Goal: Use online tool/utility: Utilize a website feature to perform a specific function

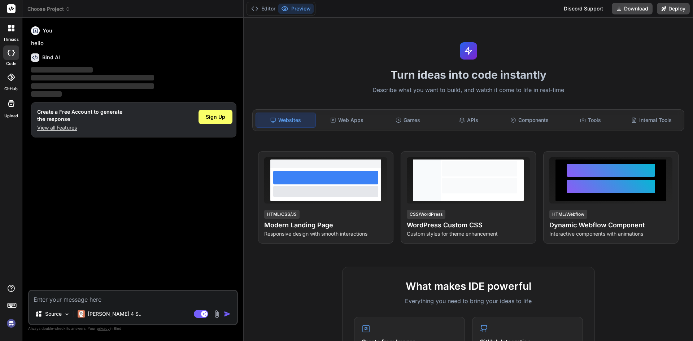
type textarea "x"
click at [74, 127] on p "View all Features" at bounding box center [79, 127] width 85 height 7
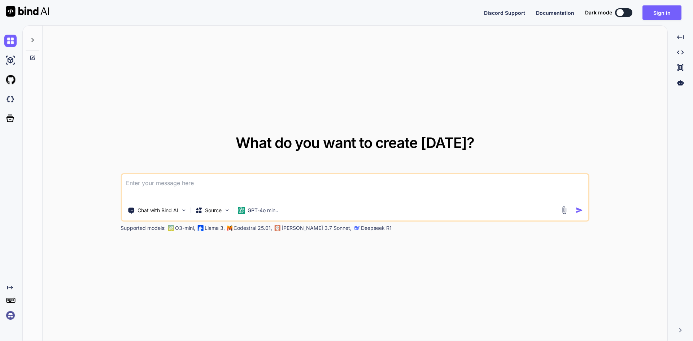
click at [169, 192] on textarea at bounding box center [355, 187] width 467 height 27
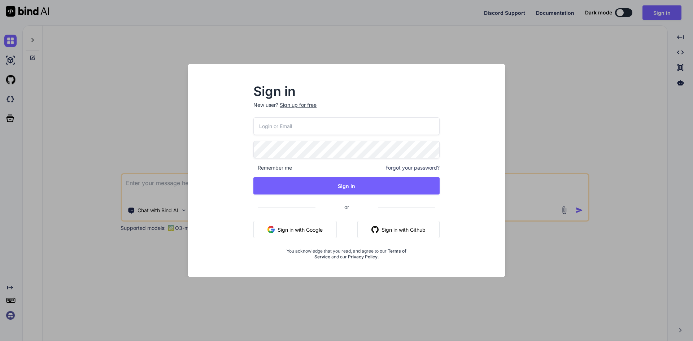
click at [273, 130] on input "email" at bounding box center [346, 126] width 186 height 18
type input "[EMAIL_ADDRESS][DOMAIN_NAME]"
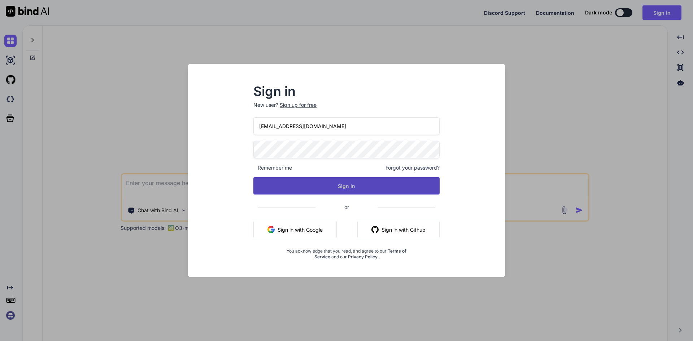
click at [331, 191] on button "Sign In" at bounding box center [346, 185] width 186 height 17
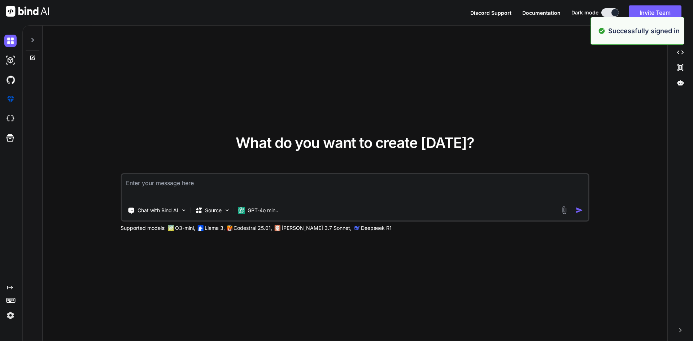
click at [231, 186] on textarea at bounding box center [355, 187] width 467 height 27
type textarea "x"
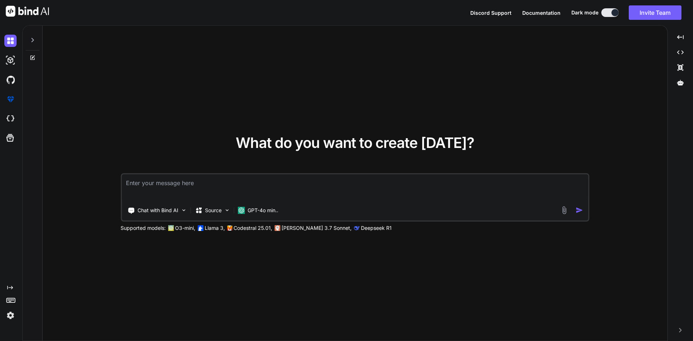
type textarea "C"
type textarea "x"
type textarea "Co"
type textarea "x"
type textarea "Cor"
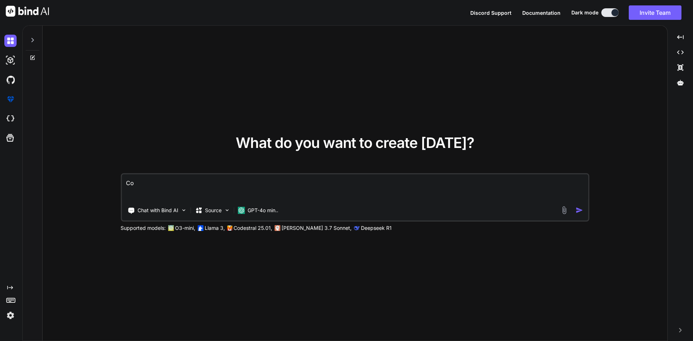
type textarea "x"
type textarea "Corr"
type textarea "x"
type textarea "Corre"
type textarea "x"
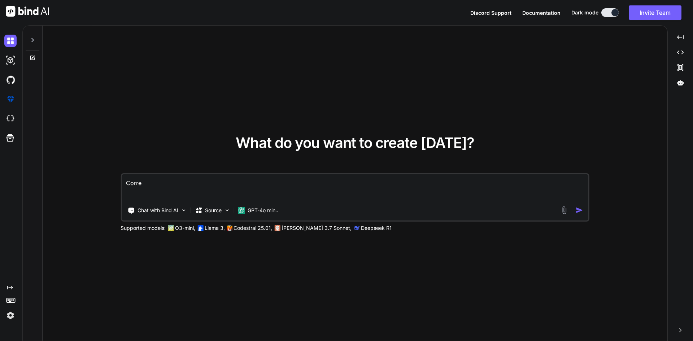
type textarea "Correc"
type textarea "x"
type textarea "Correct"
type textarea "x"
type textarea "Correct"
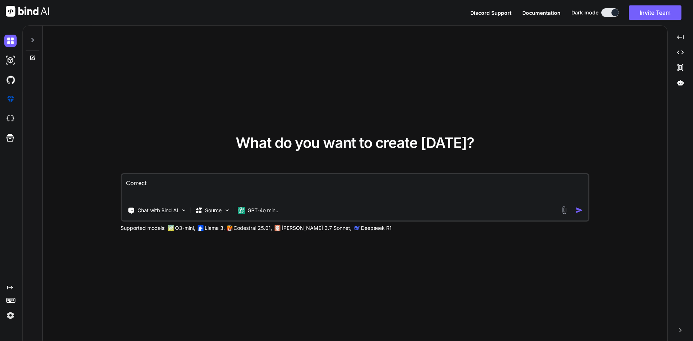
type textarea "x"
type textarea "Correct b"
type textarea "x"
type textarea "Correct"
type textarea "x"
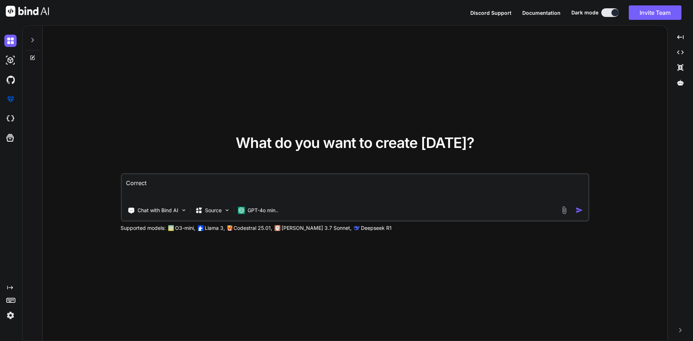
type textarea "Correct t"
type textarea "x"
type textarea "Correct th"
type textarea "x"
type textarea "Correct the"
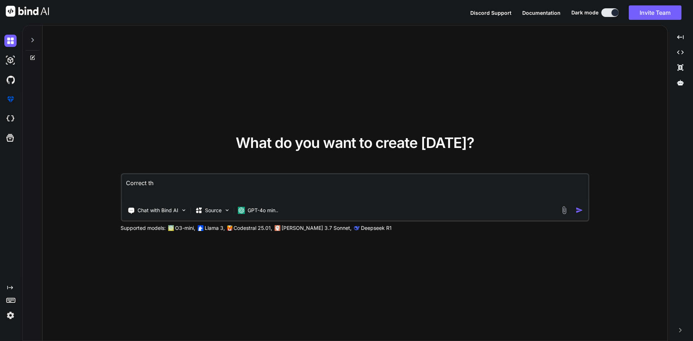
type textarea "x"
type textarea "Correct the"
type textarea "x"
type textarea "Correct the s"
type textarea "x"
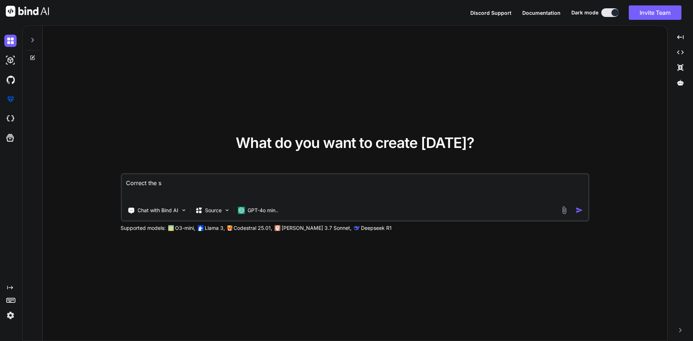
type textarea "Correct the se"
type textarea "x"
type textarea "Correct the sen"
type textarea "x"
type textarea "Correct the sene"
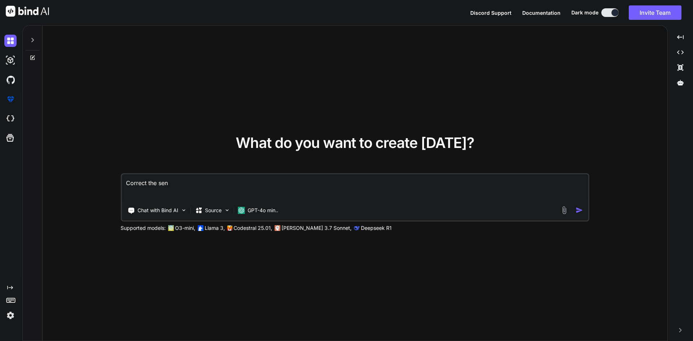
type textarea "x"
type textarea "Correct the senet"
type textarea "x"
type textarea "Correct the senete"
type textarea "x"
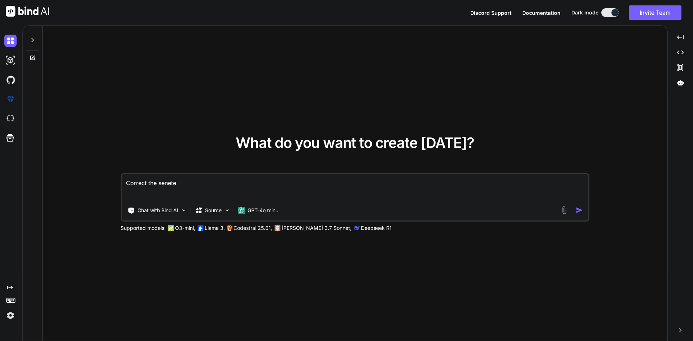
type textarea "Correct the seneten"
type textarea "x"
type textarea "Correct the senetens"
type textarea "x"
type textarea "Correct the senetense"
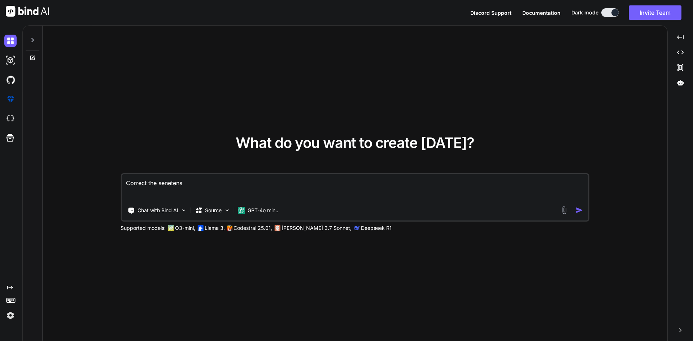
type textarea "x"
type textarea "Correct the senetenses"
type textarea "x"
type textarea "Correct the senetenses"
type textarea "x"
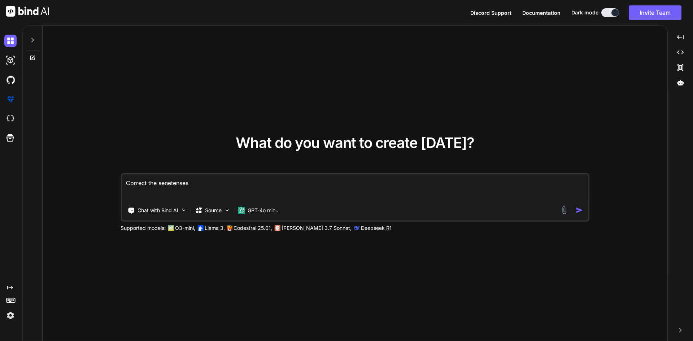
type textarea "Correct the senetenses"
type textarea "x"
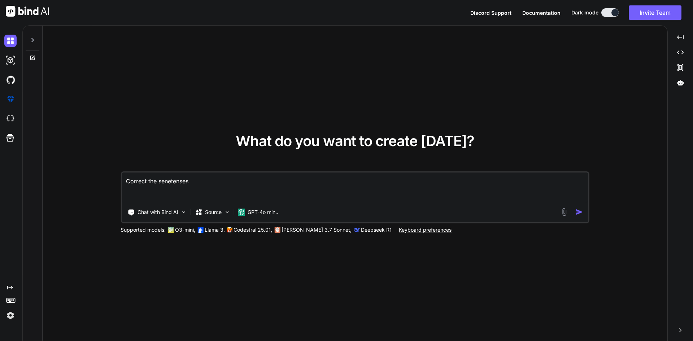
paste textarea "<ul> <li>Implemented functionality integrated API for fetch the 'out of office'…"
type textarea "Correct the senetenses <ul> <li>Implemented functionality integrated API for fe…"
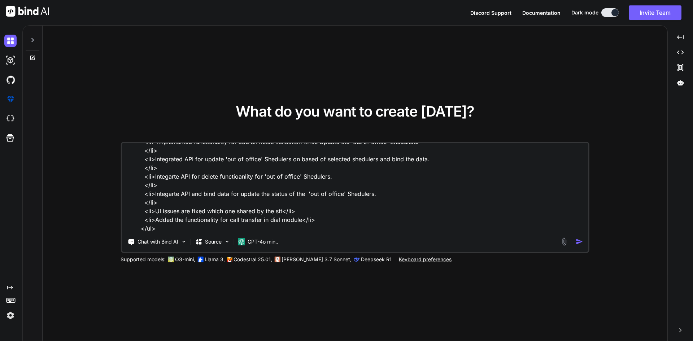
type textarea "x"
type textarea "Correct the senetenses <ul> <li>Implemented functionality integrated API for fe…"
type textarea "x"
type textarea "Correct the senetenses <ul> <li>Implemented functionality integrated API for fe…"
type textarea "x"
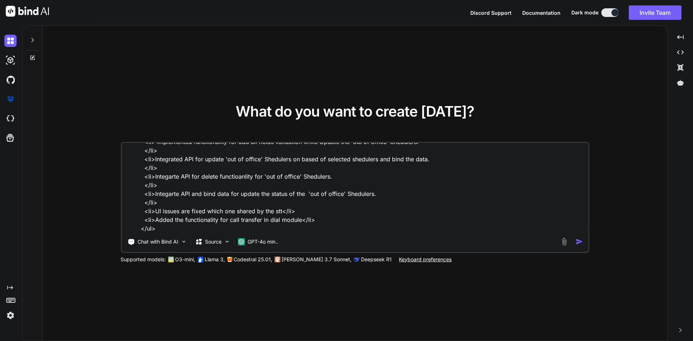
type textarea "Correct the senetenses <ul> <li>Implemented functionality integrated API for fe…"
click at [163, 225] on textarea "Correct the senetenses <ul> <li>Implemented functionality integrated API for fe…" at bounding box center [355, 188] width 467 height 90
type textarea "x"
type textarea "Correct the senetenses <ul> <li>Implemented functionality integrated API for fe…"
type textarea "x"
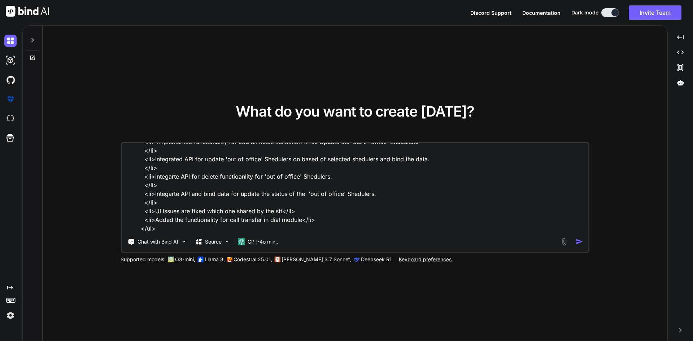
type textarea "Correct the senetenses <ul> <li>Implemented functionality integrated API for fe…"
type textarea "x"
type textarea "Correct the senetenses <ul> <li>Implemented functionality integrated API for fe…"
type textarea "x"
type textarea "Correct the senetenses <ul> <li>Implemented functionality integrated API for fe…"
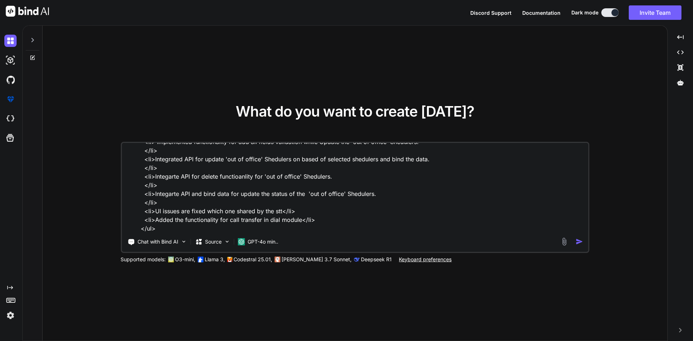
type textarea "x"
type textarea "Correct the senetenses <ul> <li>Implemented functionality integrated API for fe…"
type textarea "x"
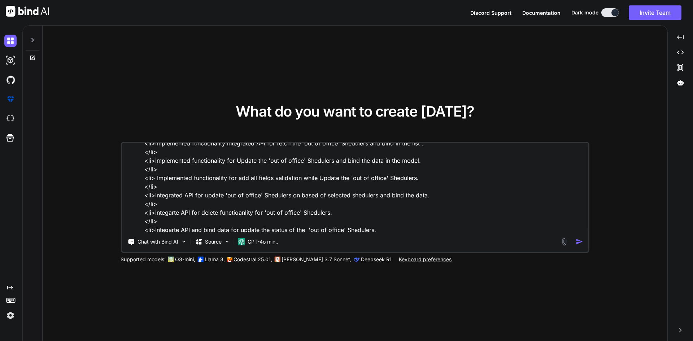
scroll to position [149, 0]
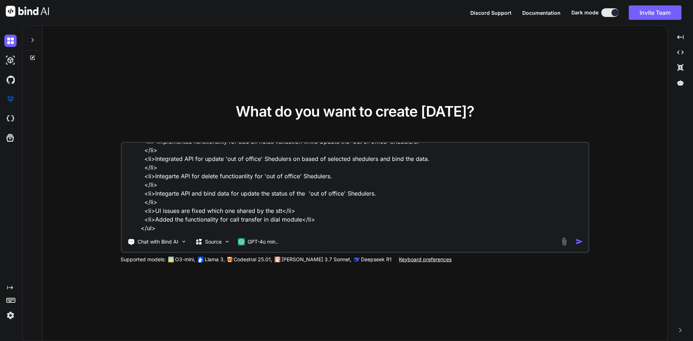
paste textarea "<ul> <li>Working on to translation the text and validation for out of office ad…"
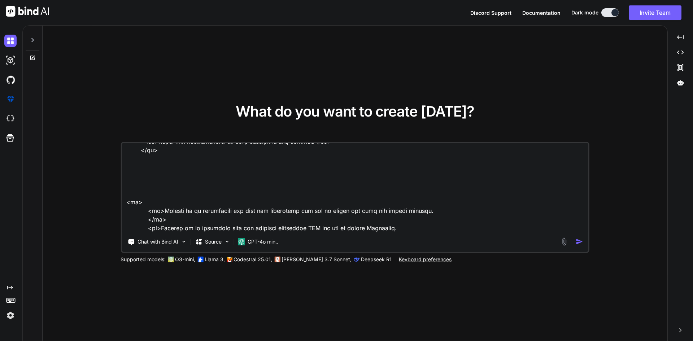
scroll to position [200, 0]
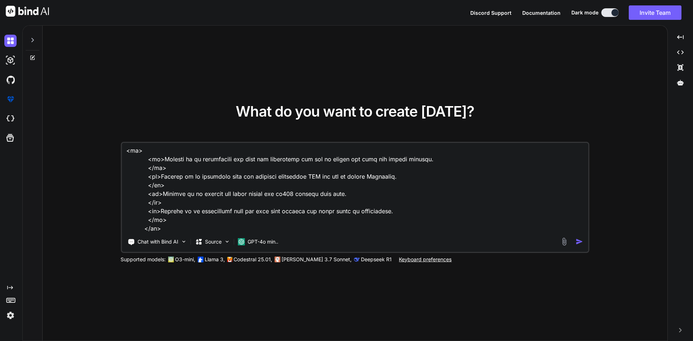
type textarea "Correct the senetenses <ul> <li>Implemented functionality integrated API for fe…"
click at [581, 239] on img "button" at bounding box center [580, 242] width 8 height 8
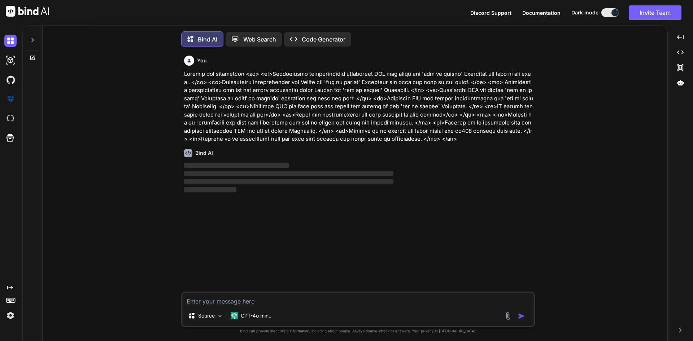
scroll to position [4, 0]
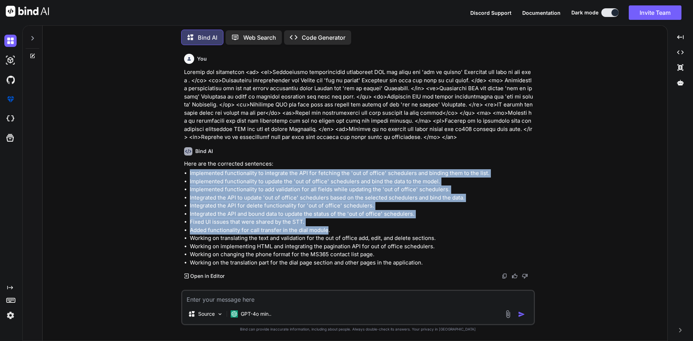
drag, startPoint x: 327, startPoint y: 228, endPoint x: 177, endPoint y: 176, distance: 159.3
click at [177, 176] on div "You Bind AI Here are the corrected sentences: Implemented functionality to inte…" at bounding box center [357, 196] width 619 height 290
copy ul "Implemented functionality to integrate the API for fetching the 'out of office'…"
click at [216, 298] on textarea at bounding box center [358, 297] width 352 height 13
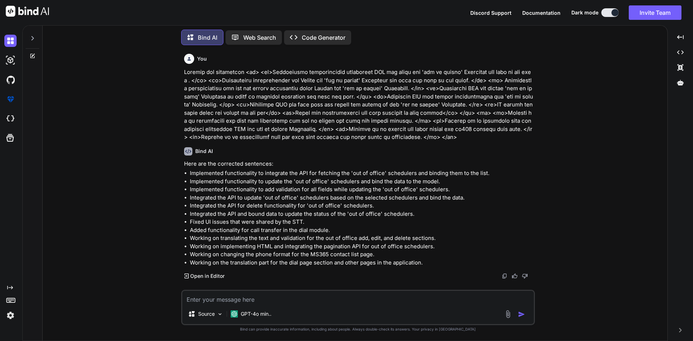
click at [209, 301] on textarea at bounding box center [358, 297] width 352 height 13
type textarea "add li tag for each"
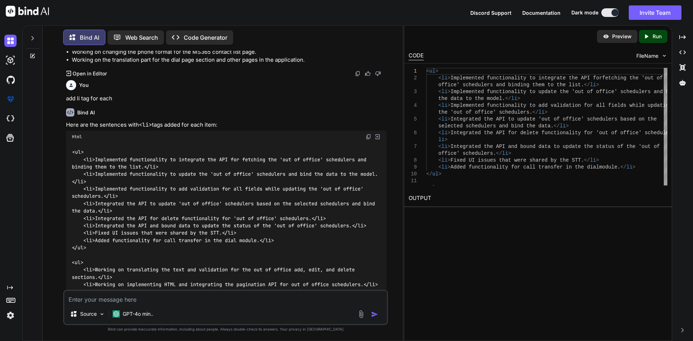
scroll to position [274, 0]
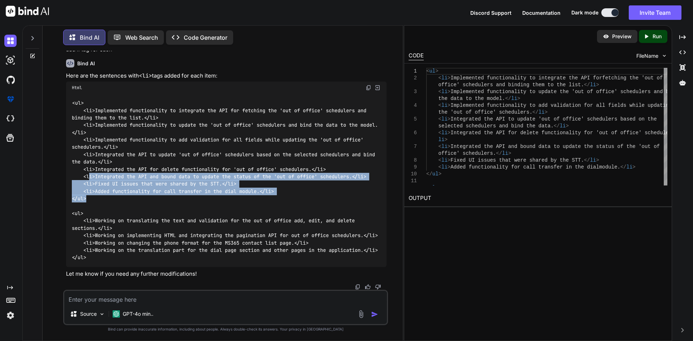
drag, startPoint x: 88, startPoint y: 185, endPoint x: 89, endPoint y: 161, distance: 24.2
click at [89, 161] on div "< ul > < li > Implemented functionality to integrate the API for fetching the '…" at bounding box center [226, 181] width 321 height 174
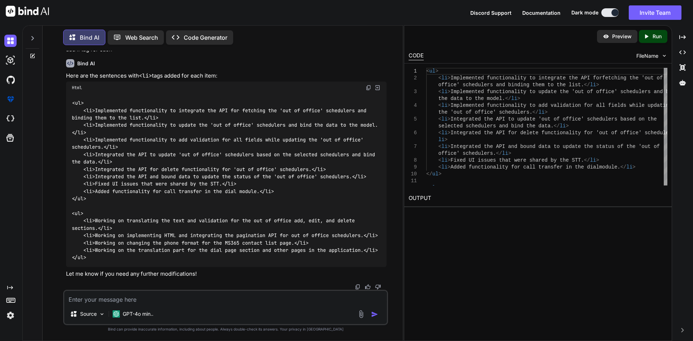
click at [95, 193] on div "< ul > < li > Implemented functionality to integrate the API for fetching the '…" at bounding box center [226, 181] width 321 height 174
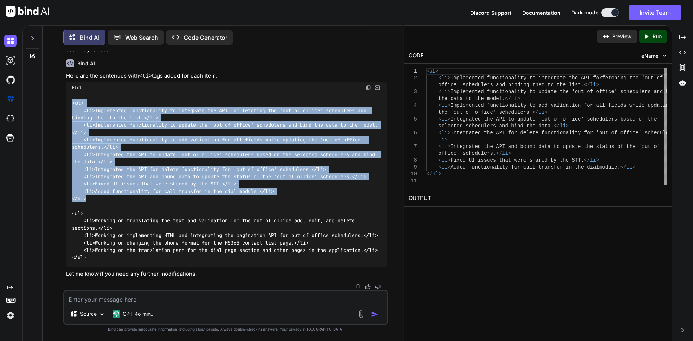
drag, startPoint x: 92, startPoint y: 169, endPoint x: 68, endPoint y: 90, distance: 82.1
click at [68, 94] on div "< ul > < li > Implemented functionality to integrate the API for fetching the '…" at bounding box center [226, 181] width 321 height 174
copy code "< ul > < li > Implemented functionality to integrate the API for fetching the '…"
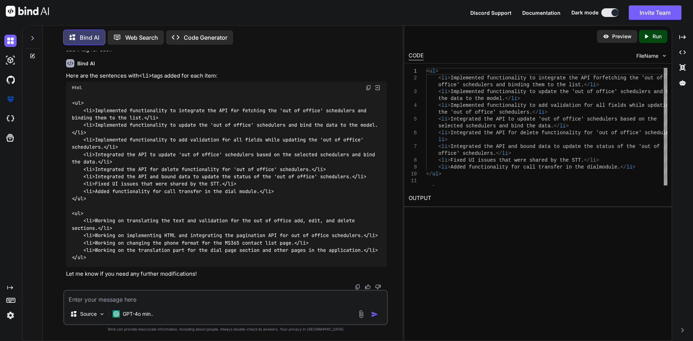
click at [78, 210] on span "ul" at bounding box center [78, 213] width 6 height 6
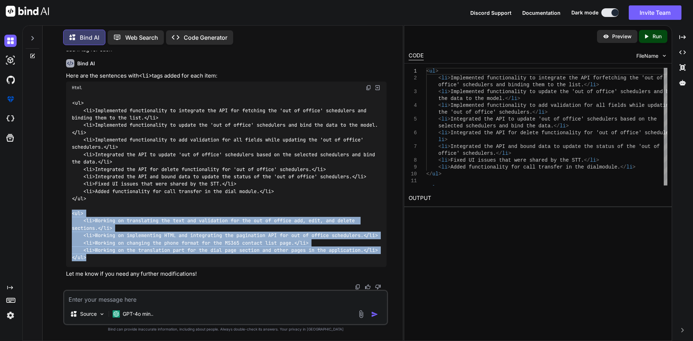
copy code "< ul > < li > Working on translating the text and validation for the out of off…"
drag, startPoint x: 87, startPoint y: 256, endPoint x: 65, endPoint y: 198, distance: 62.1
click at [65, 198] on div "You Bind AI Here are the corrected sentences: Implemented functionality to inte…" at bounding box center [226, 170] width 323 height 239
click at [127, 306] on div "Source GPT-4o min.." at bounding box center [225, 307] width 325 height 35
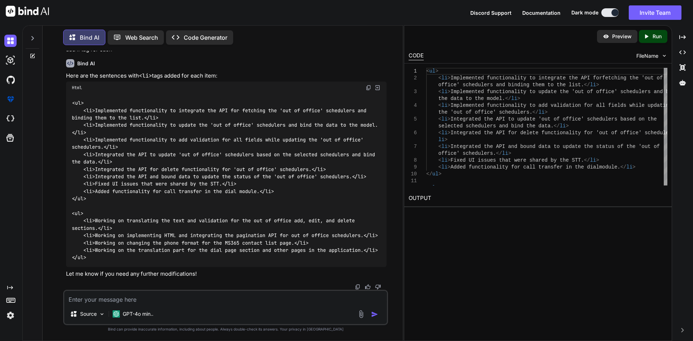
click at [124, 301] on textarea at bounding box center [225, 297] width 323 height 13
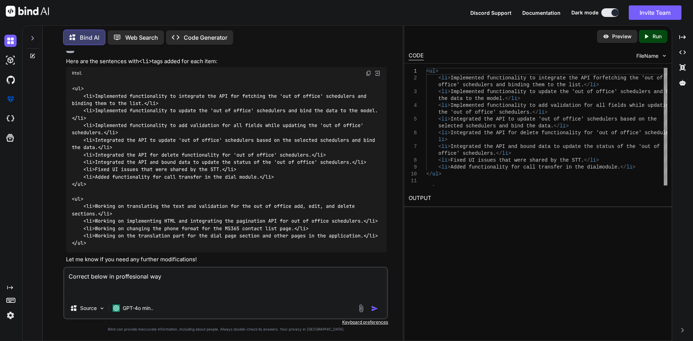
paste textarea "We have added changes and UI in the application and pushed the latest code to t…"
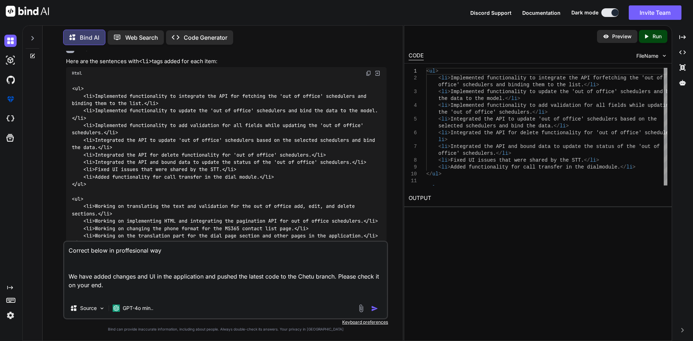
type textarea "Correct below in proffesional way We have added changes and UI in the applicati…"
click at [376, 307] on img "button" at bounding box center [374, 308] width 7 height 7
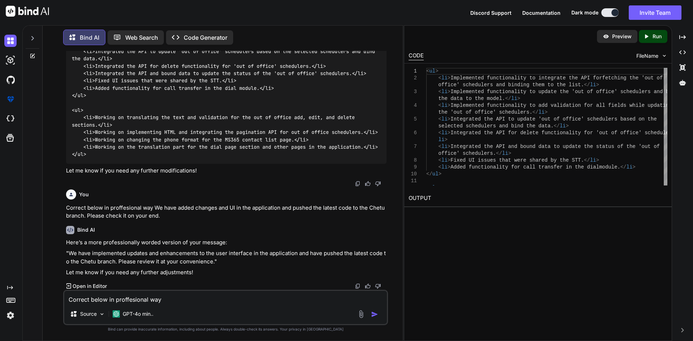
scroll to position [378, 0]
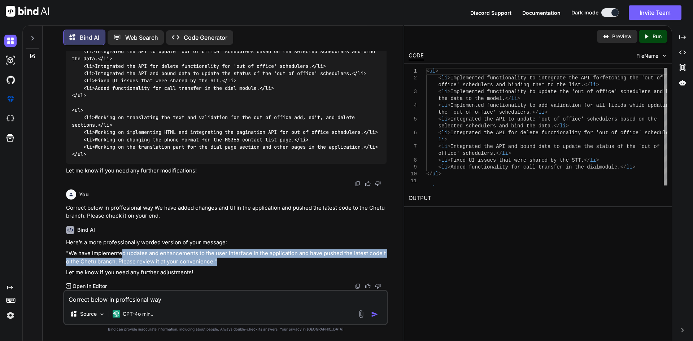
drag, startPoint x: 215, startPoint y: 260, endPoint x: 121, endPoint y: 254, distance: 93.7
click at [121, 254] on p ""We have implemented updates and enhancements to the user interface in the appl…" at bounding box center [226, 257] width 321 height 16
click at [152, 260] on p ""We have implemented updates and enhancements to the user interface in the appl…" at bounding box center [226, 257] width 321 height 16
click at [187, 264] on p ""We have implemented updates and enhancements to the user interface in the appl…" at bounding box center [226, 257] width 321 height 16
copy p ""We have implemented updates and enhancements to the user interface in the appl…"
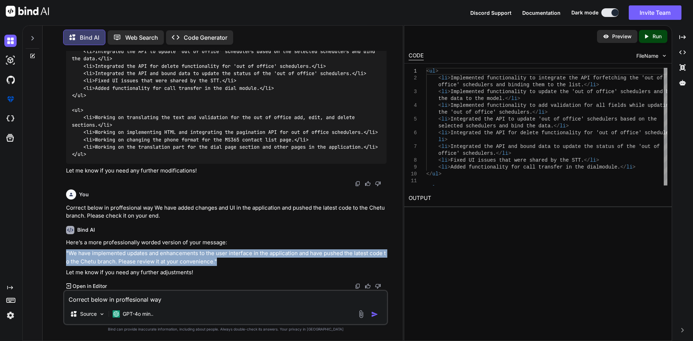
drag, startPoint x: 226, startPoint y: 260, endPoint x: 66, endPoint y: 253, distance: 160.4
click at [66, 253] on p ""We have implemented updates and enhancements to the user interface in the appl…" at bounding box center [226, 257] width 321 height 16
click at [120, 297] on textarea "Correct below in proffesional way We have added changes and UI in the applicati…" at bounding box center [225, 297] width 323 height 13
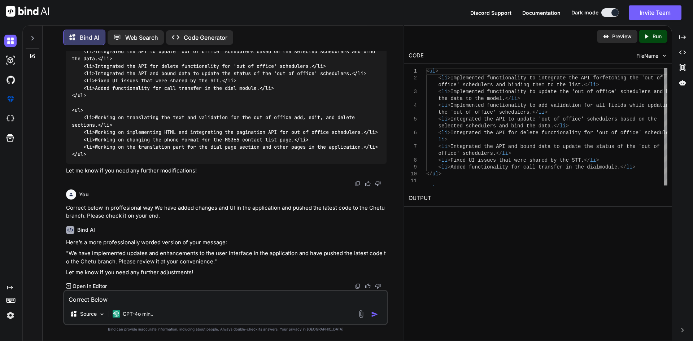
scroll to position [384, 0]
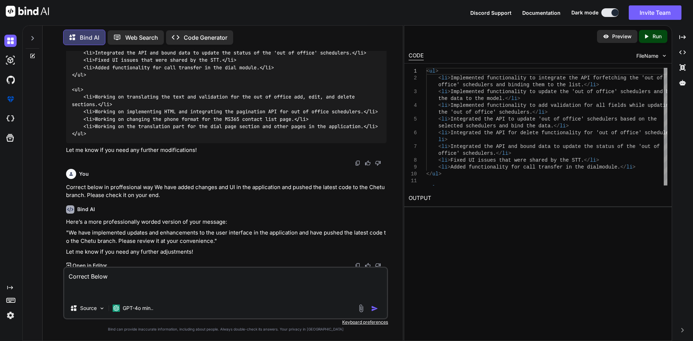
paste textarea "We have implemented updates user interface changes and fixes the UI issue in th…"
type textarea "Correct Below We have implemented updates user interface changes and fixes the …"
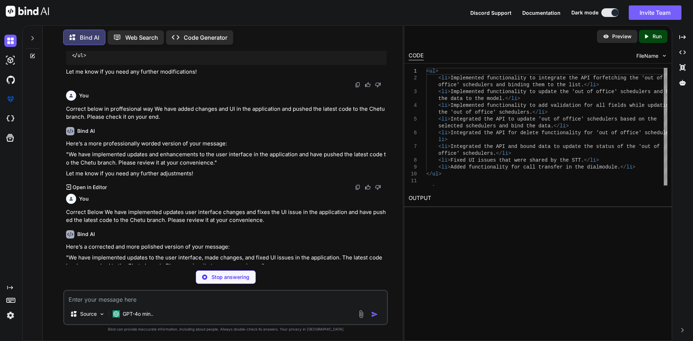
scroll to position [481, 0]
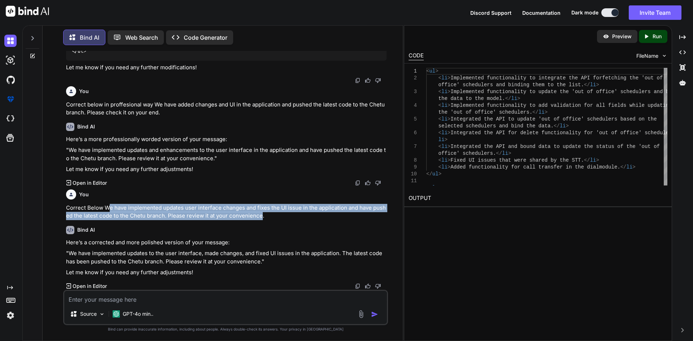
drag, startPoint x: 109, startPoint y: 209, endPoint x: 261, endPoint y: 217, distance: 152.6
click at [261, 217] on p "Correct Below We have implemented updates user interface changes and fixes the …" at bounding box center [226, 212] width 321 height 16
copy p "e have implemented updates user interface changes and fixes the UI issue in the…"
